Goal: Contribute content: Add original content to the website for others to see

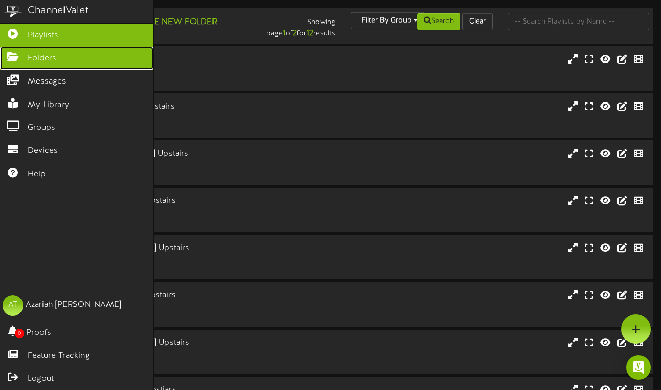
click at [14, 58] on icon at bounding box center [13, 56] width 26 height 8
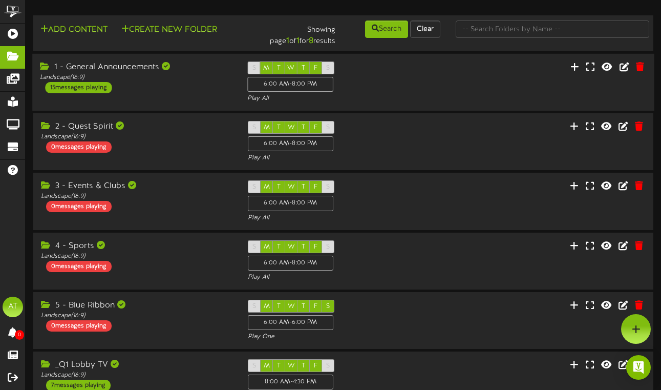
click at [192, 72] on div "1 - General Announcements" at bounding box center [136, 67] width 192 height 12
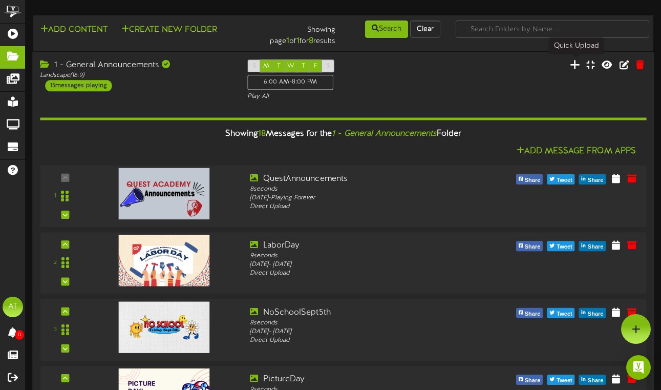
click at [573, 63] on icon at bounding box center [575, 64] width 10 height 11
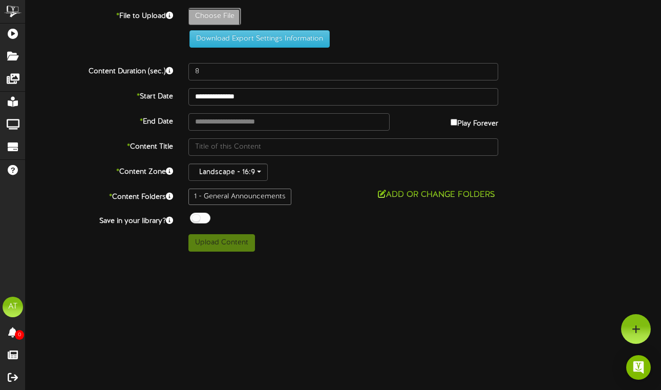
type input "**********"
type input "3D829"
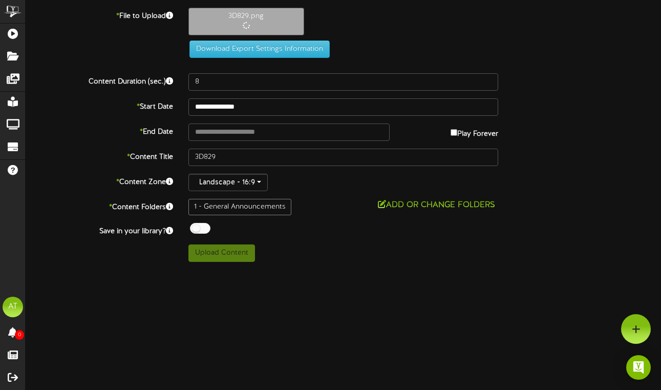
click at [221, 91] on div "**********" at bounding box center [344, 135] width 636 height 254
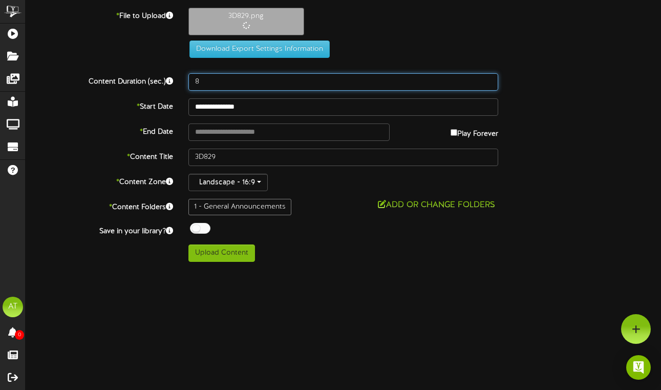
click at [206, 82] on input "8" at bounding box center [343, 81] width 310 height 17
type input "9"
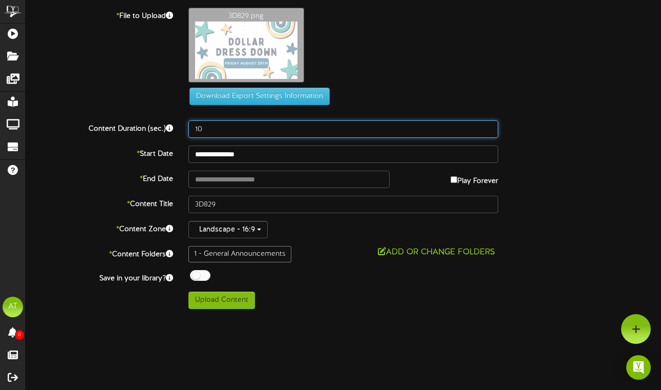
type input "10"
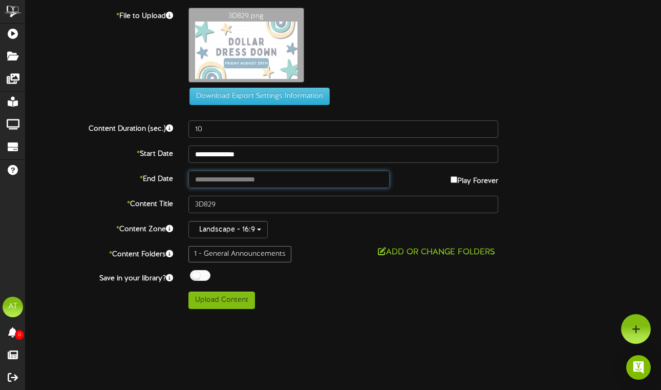
click at [241, 179] on input "text" at bounding box center [289, 179] width 202 height 17
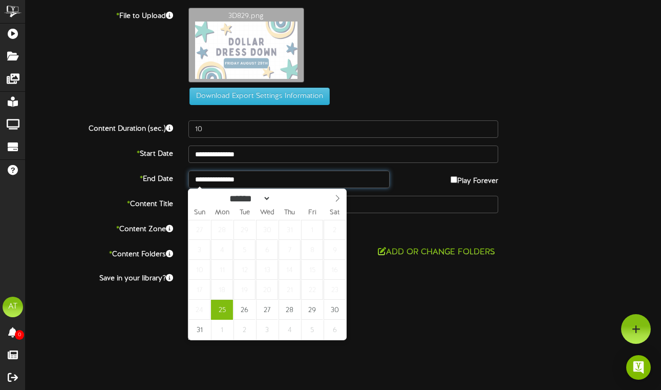
type input "**********"
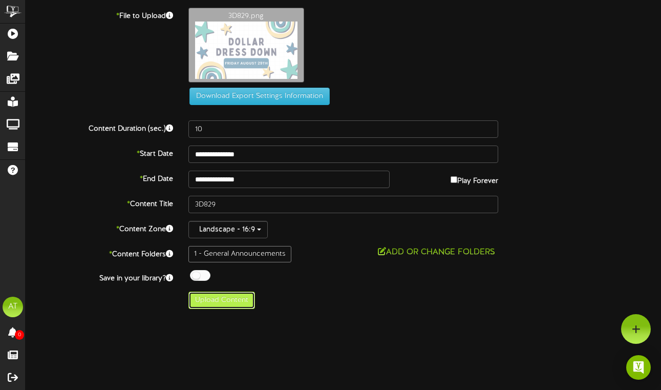
click at [239, 303] on button "Upload Content" at bounding box center [221, 299] width 67 height 17
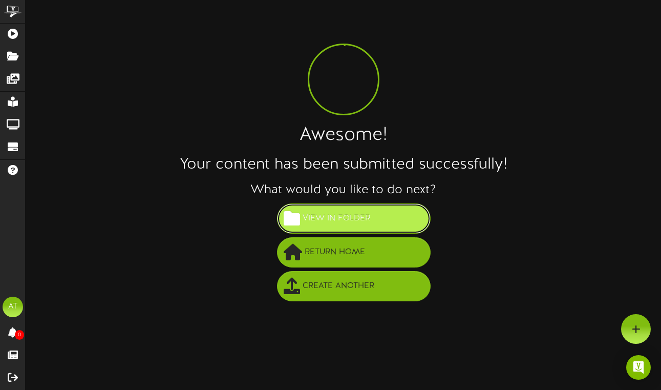
click at [340, 221] on span "View in Folder" at bounding box center [336, 218] width 73 height 17
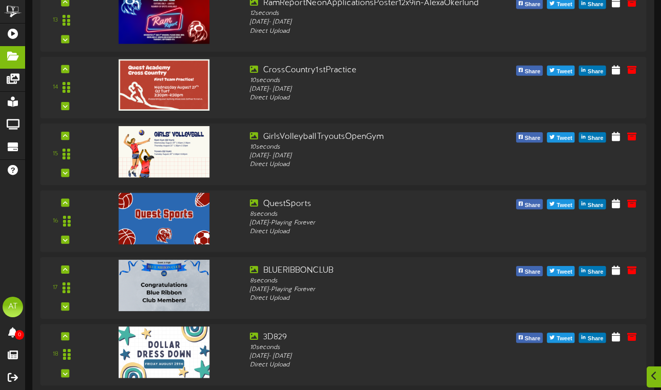
scroll to position [1052, 0]
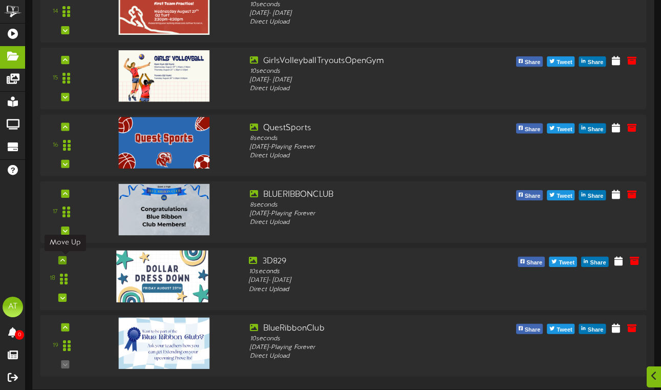
click at [64, 259] on icon at bounding box center [62, 260] width 5 height 5
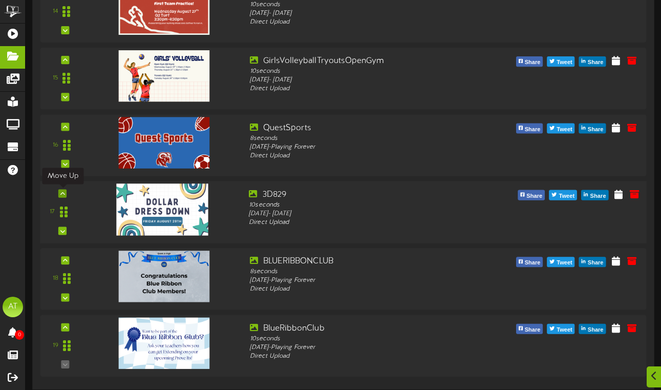
click at [63, 195] on icon at bounding box center [62, 192] width 5 height 5
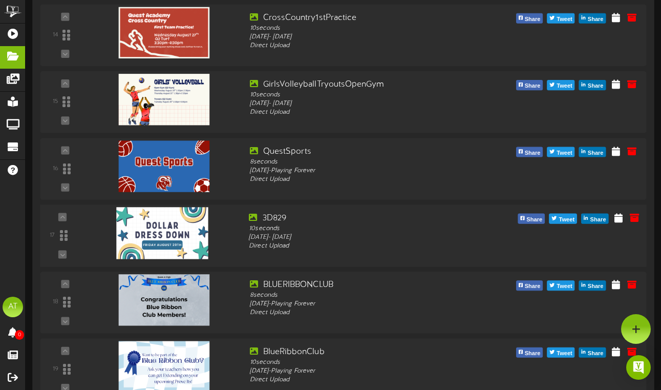
scroll to position [1028, 0]
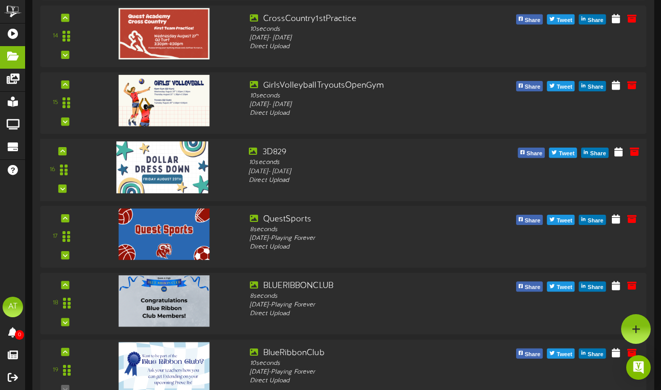
click at [67, 151] on div "16" at bounding box center [62, 169] width 35 height 47
click at [62, 153] on icon at bounding box center [62, 151] width 5 height 5
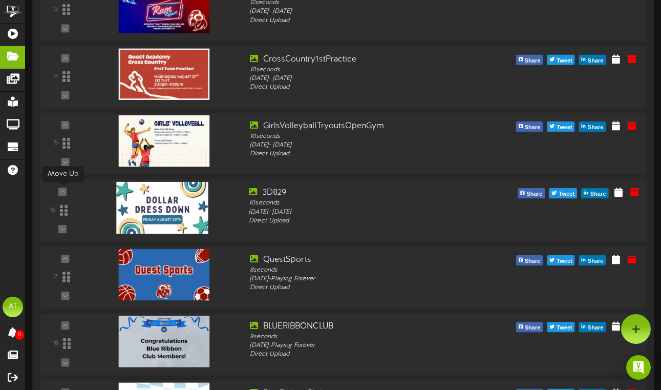
scroll to position [986, 0]
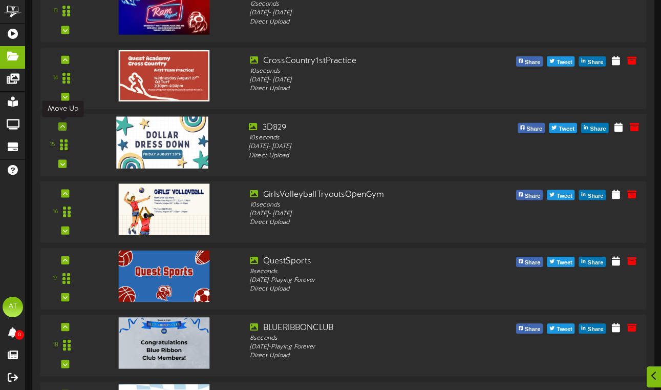
click at [65, 125] on div at bounding box center [62, 126] width 8 height 8
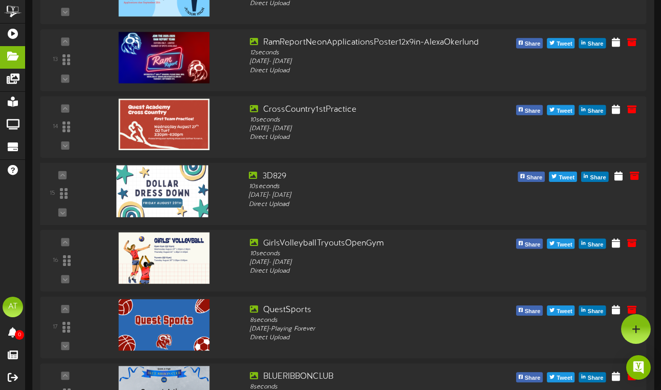
scroll to position [926, 0]
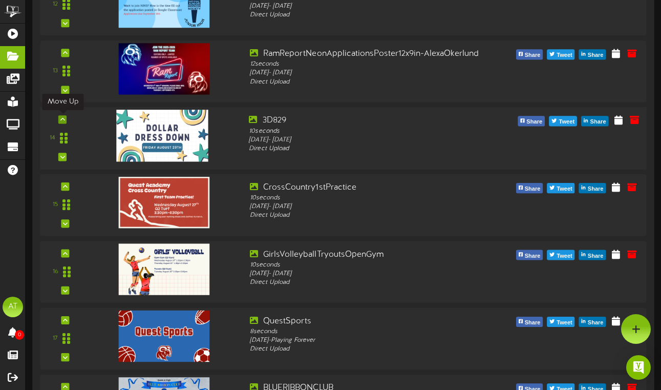
click at [61, 118] on icon at bounding box center [62, 119] width 5 height 5
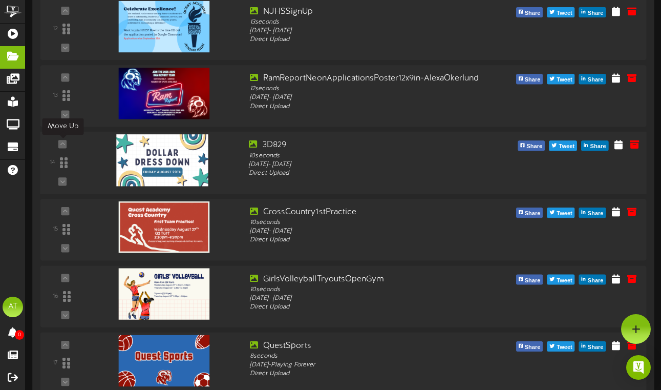
scroll to position [857, 0]
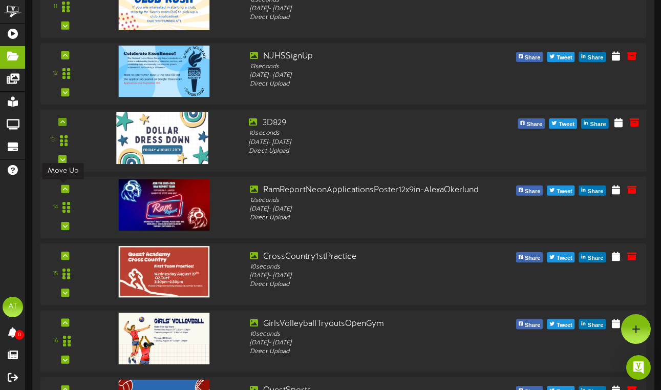
click at [62, 123] on icon at bounding box center [62, 121] width 5 height 5
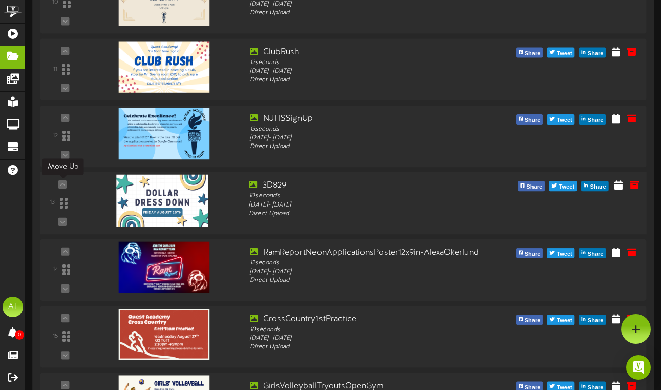
scroll to position [790, 0]
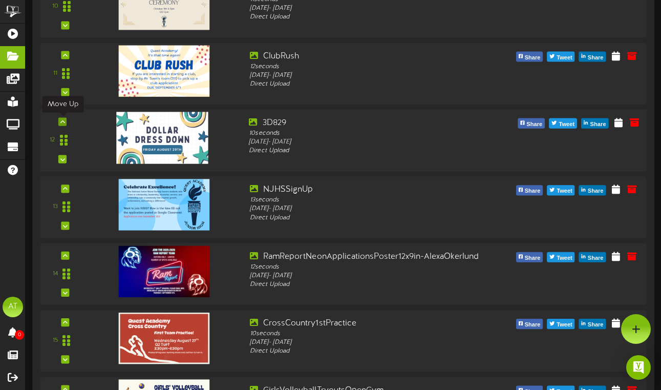
click at [62, 124] on icon at bounding box center [62, 121] width 5 height 5
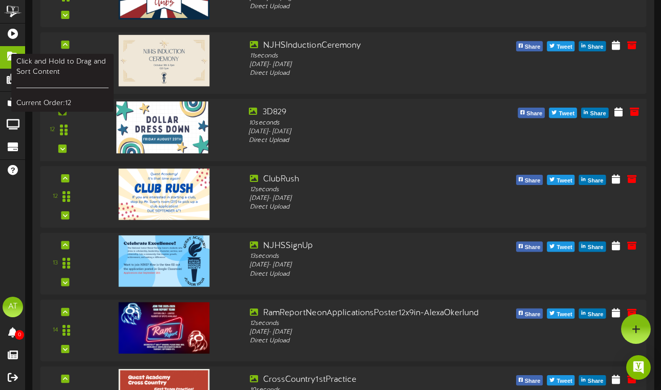
scroll to position [728, 0]
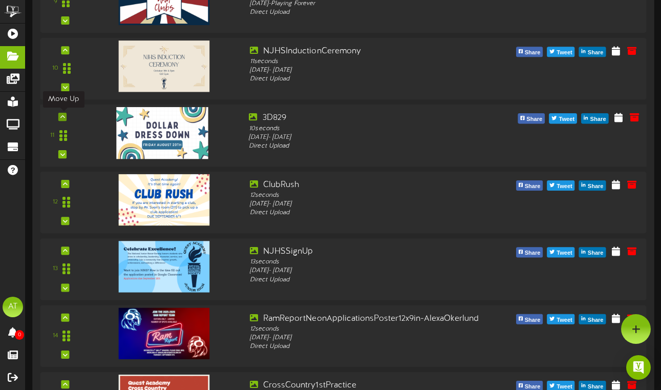
click at [61, 117] on icon at bounding box center [62, 116] width 5 height 5
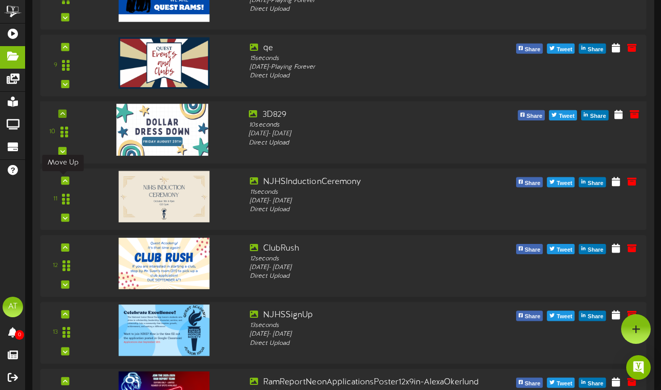
click at [62, 115] on icon at bounding box center [62, 113] width 5 height 5
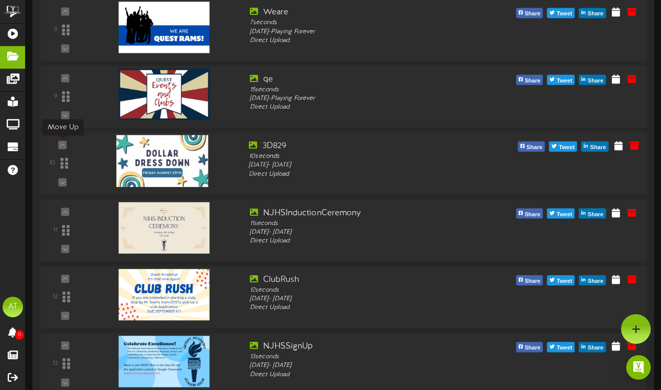
scroll to position [589, 0]
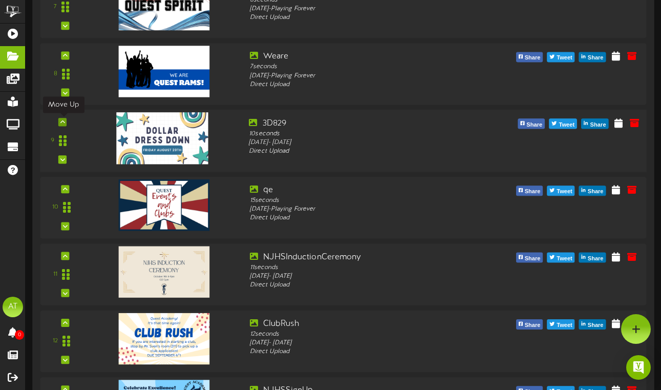
click at [65, 123] on div at bounding box center [62, 122] width 8 height 8
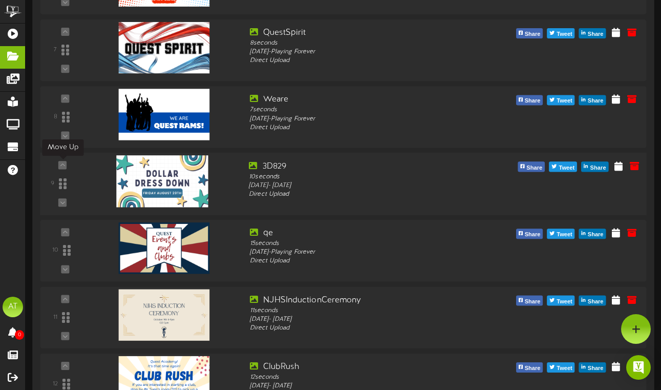
scroll to position [542, 0]
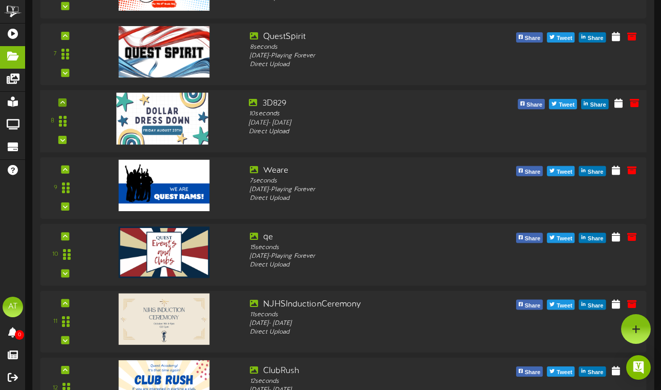
click at [66, 104] on div at bounding box center [62, 102] width 8 height 8
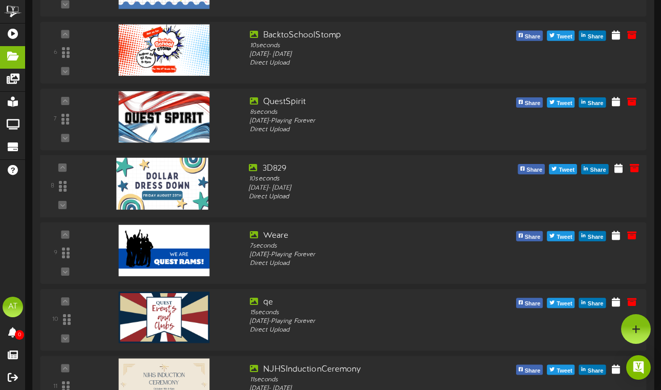
scroll to position [468, 0]
